Goal: Find specific page/section: Find specific page/section

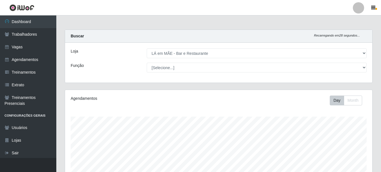
select select "265"
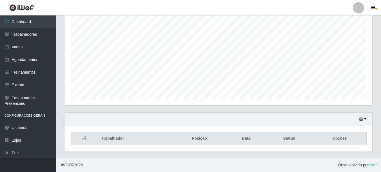
scroll to position [117, 307]
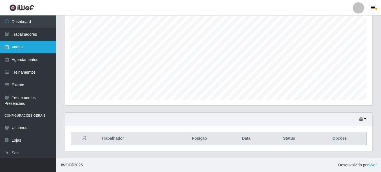
click at [33, 47] on link "Vagas" at bounding box center [28, 47] width 56 height 13
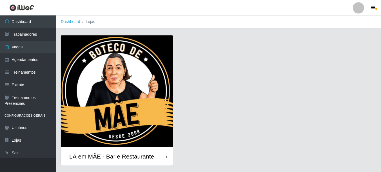
click at [108, 156] on div "LÁ em MÃE - Bar e Restaurante" at bounding box center [111, 156] width 85 height 7
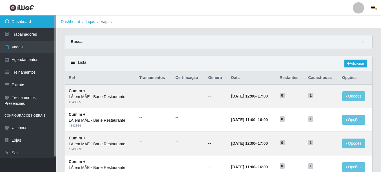
click at [36, 23] on link "Dashboard" at bounding box center [28, 21] width 56 height 13
